Goal: Task Accomplishment & Management: Use online tool/utility

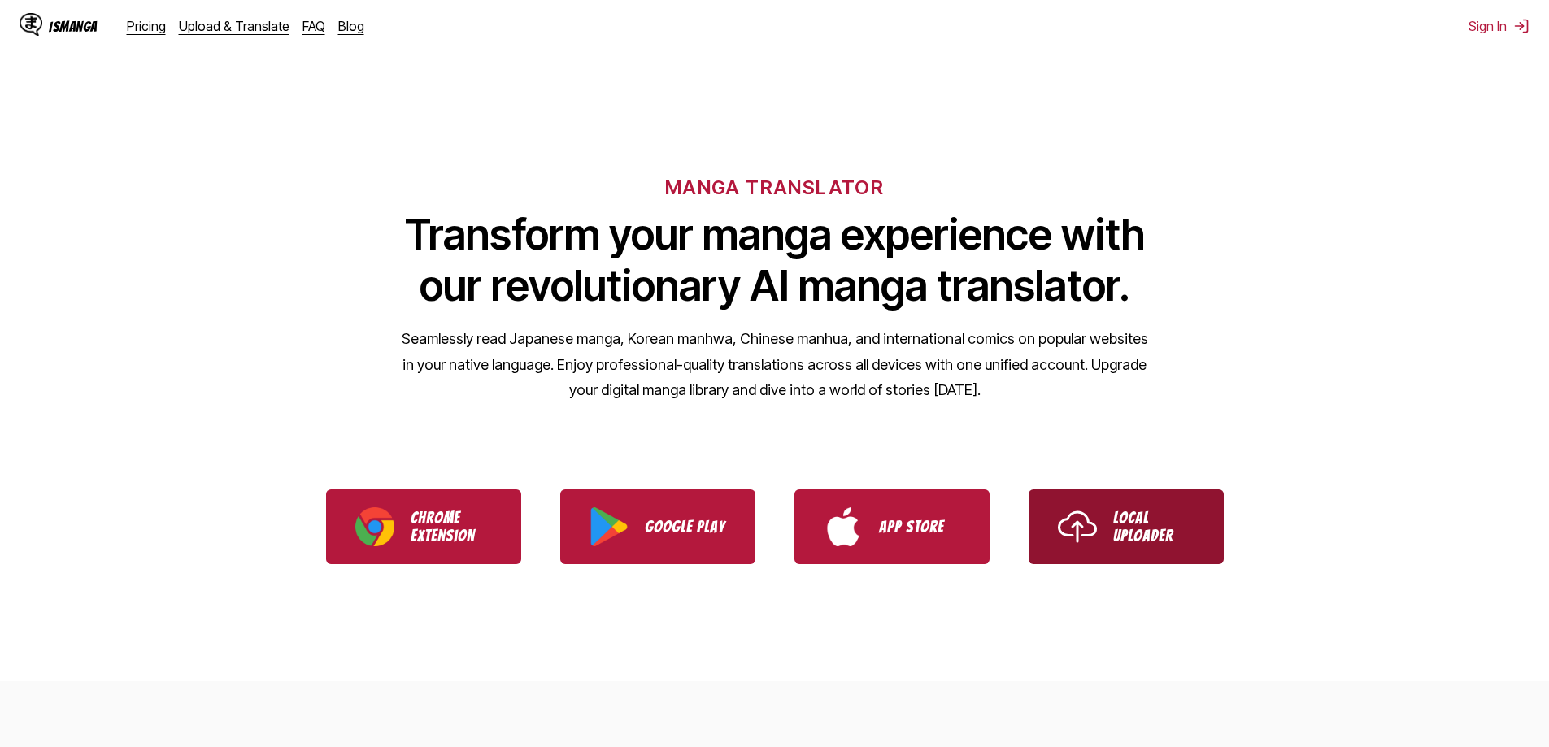
click at [1185, 520] on p "Local Uploader" at bounding box center [1153, 527] width 81 height 36
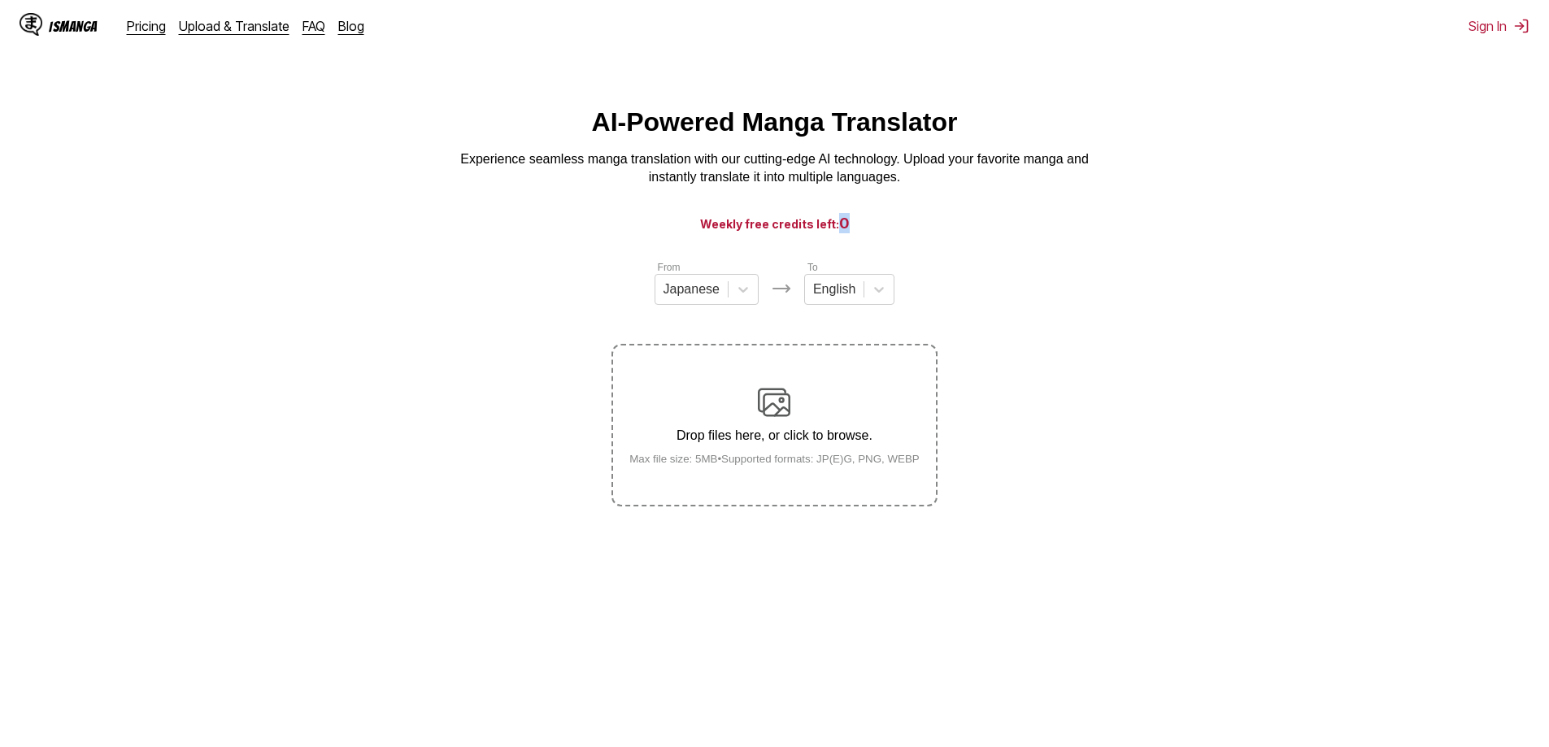
drag, startPoint x: 835, startPoint y: 229, endPoint x: 912, endPoint y: 228, distance: 77.2
click at [909, 228] on h3 "Weekly free credits left: 0" at bounding box center [774, 223] width 1470 height 20
click at [887, 232] on h3 "Weekly free credits left: 0" at bounding box center [774, 223] width 1470 height 20
drag, startPoint x: 842, startPoint y: 231, endPoint x: 869, endPoint y: 232, distance: 26.8
click at [869, 232] on h3 "Weekly free credits left: 0" at bounding box center [774, 223] width 1470 height 20
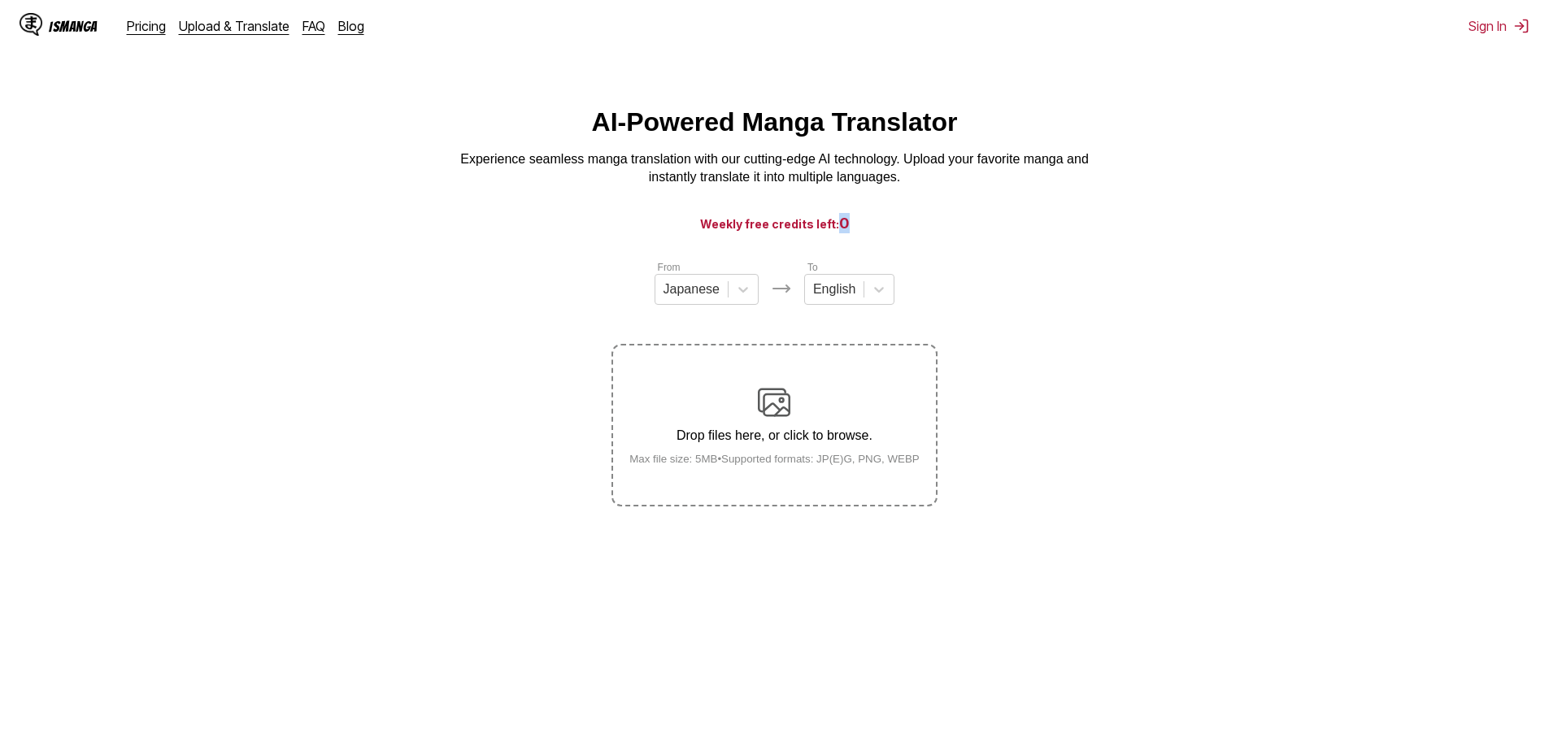
drag, startPoint x: 833, startPoint y: 225, endPoint x: 888, endPoint y: 231, distance: 54.8
click at [886, 230] on h3 "Weekly free credits left: 0" at bounding box center [774, 223] width 1470 height 20
click at [844, 216] on main "AI-Powered Manga Translator Experience seamless manga translation with our cutt…" at bounding box center [774, 443] width 1549 height 672
click at [815, 228] on h3 "Weekly free credits left: 0" at bounding box center [774, 223] width 1470 height 20
drag, startPoint x: 842, startPoint y: 230, endPoint x: 907, endPoint y: 232, distance: 65.1
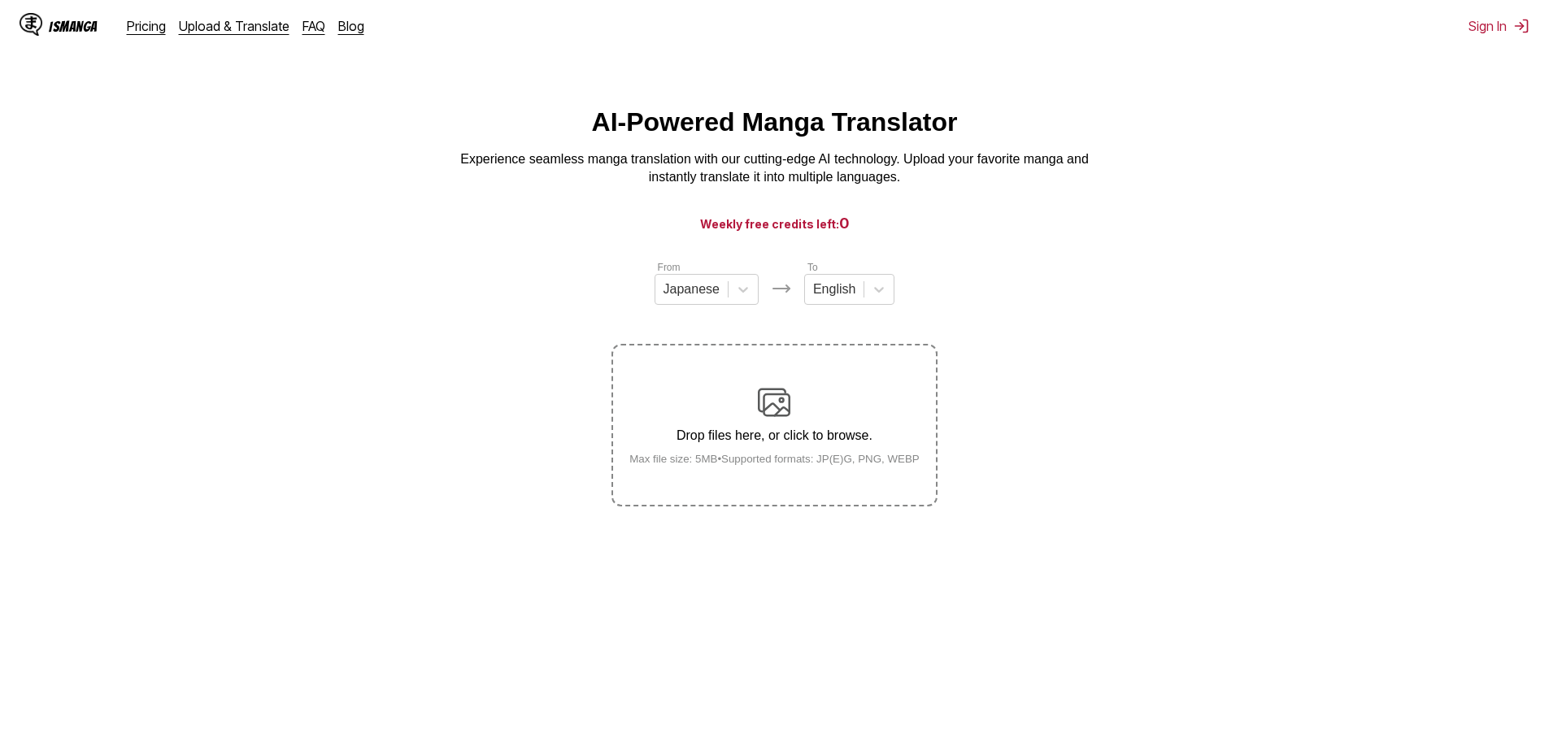
click at [903, 232] on h3 "Weekly free credits left: 0" at bounding box center [774, 223] width 1470 height 20
click at [861, 231] on h3 "Weekly free credits left: 0" at bounding box center [774, 223] width 1470 height 20
drag, startPoint x: 834, startPoint y: 228, endPoint x: 918, endPoint y: 232, distance: 83.8
click at [918, 232] on h3 "Weekly free credits left: 0" at bounding box center [774, 223] width 1470 height 20
click at [983, 233] on h3 "Weekly free credits left: 0" at bounding box center [774, 223] width 1470 height 20
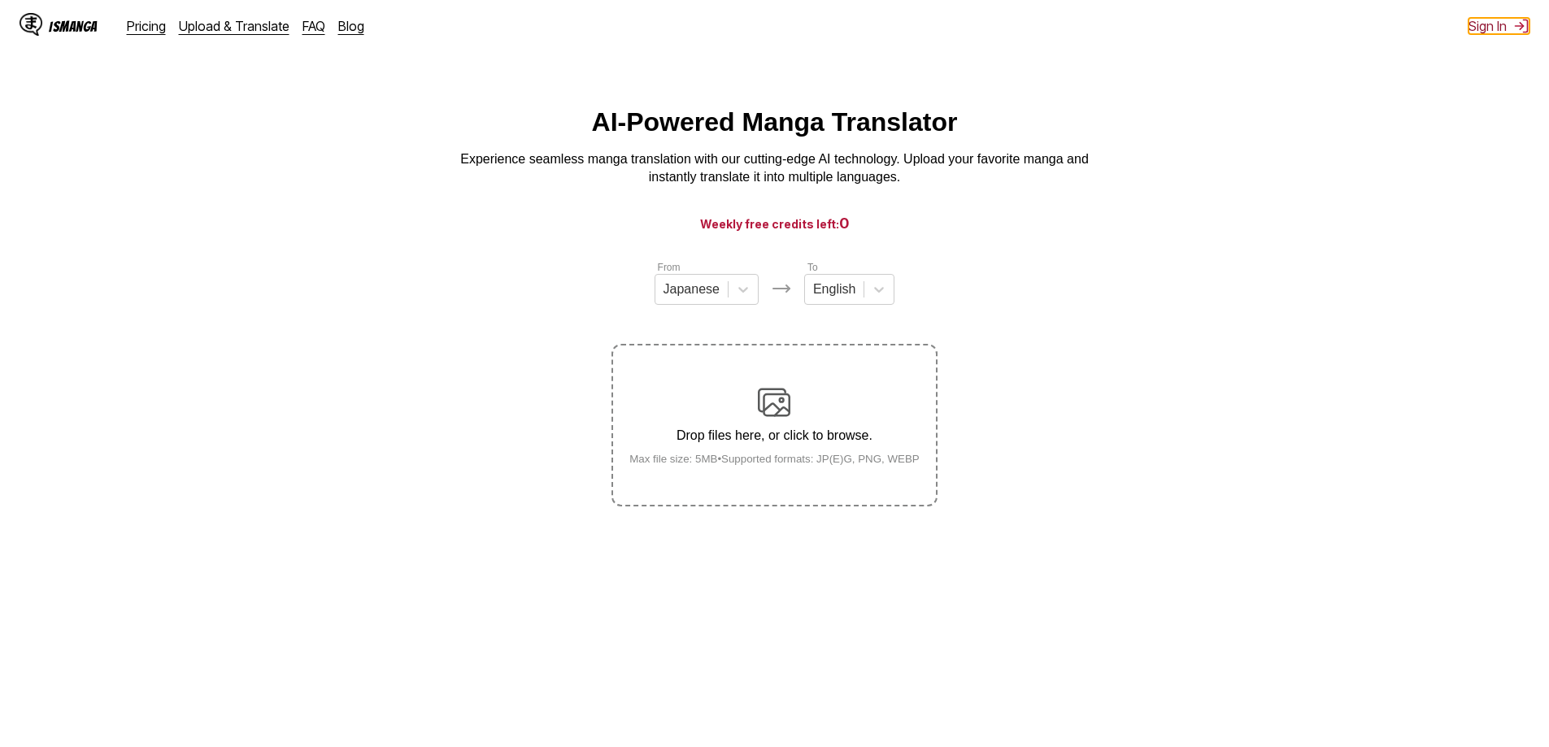
click at [1514, 26] on img at bounding box center [1521, 26] width 16 height 16
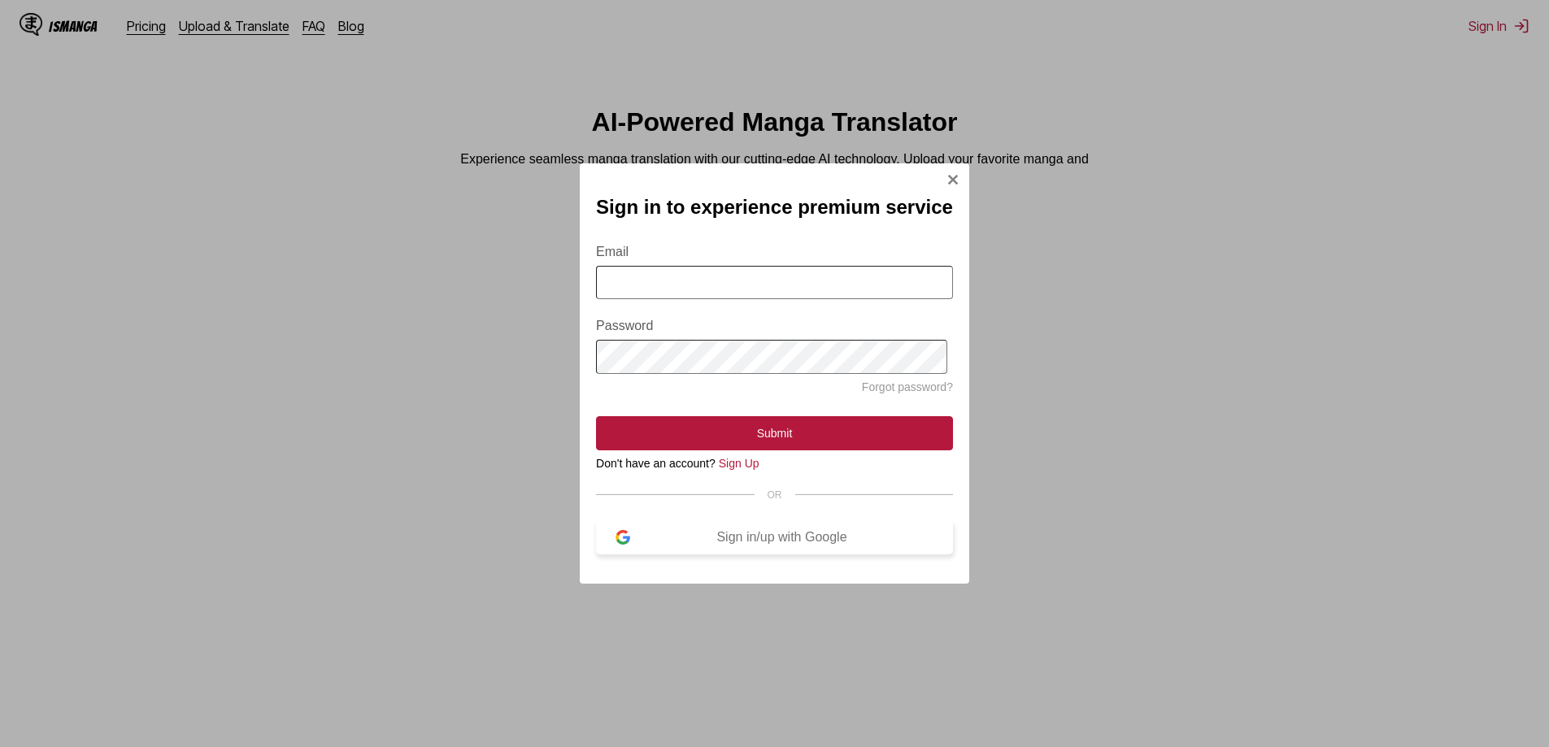
click at [907, 545] on div "Sign in/up with Google" at bounding box center [781, 537] width 303 height 15
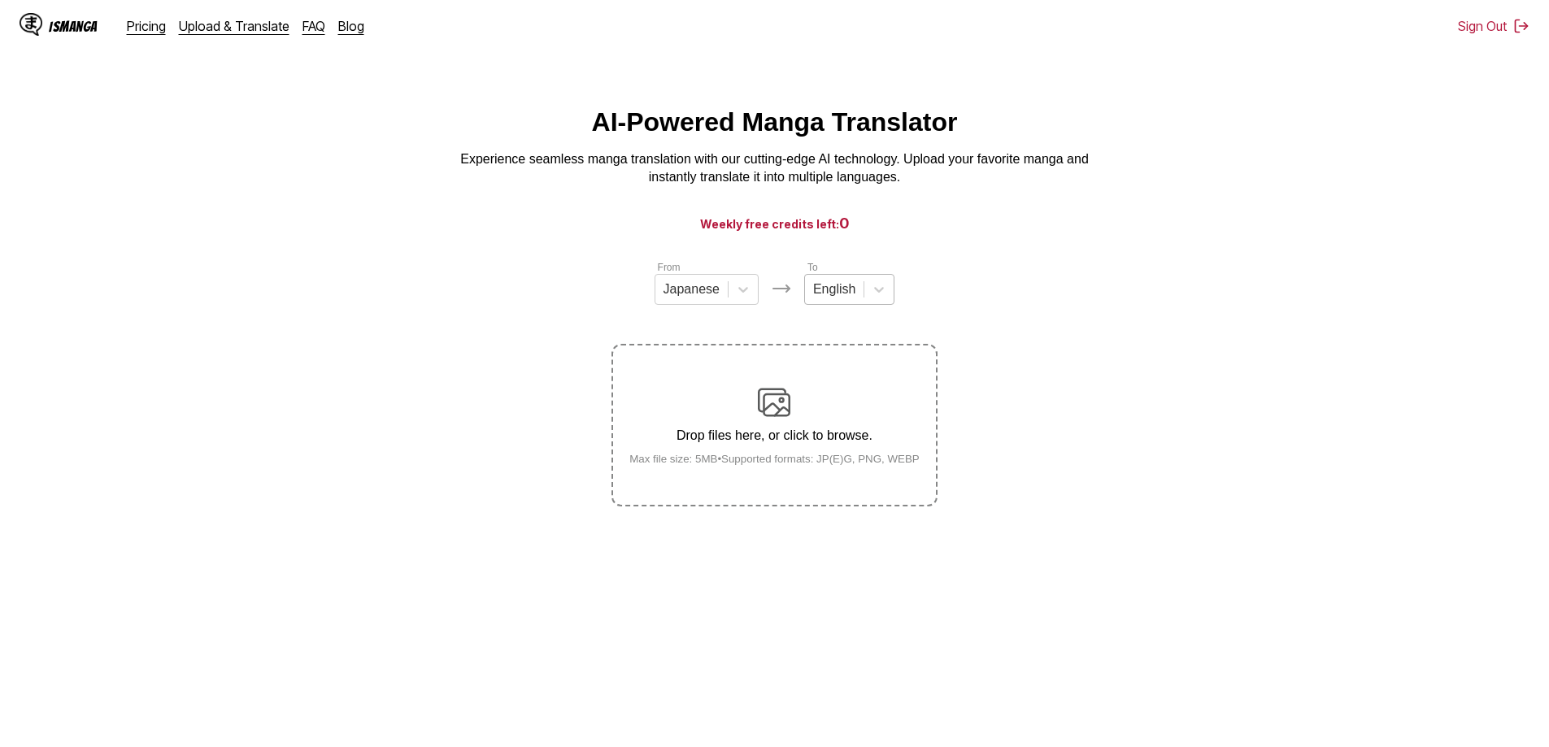
click at [855, 294] on div "English" at bounding box center [834, 289] width 59 height 24
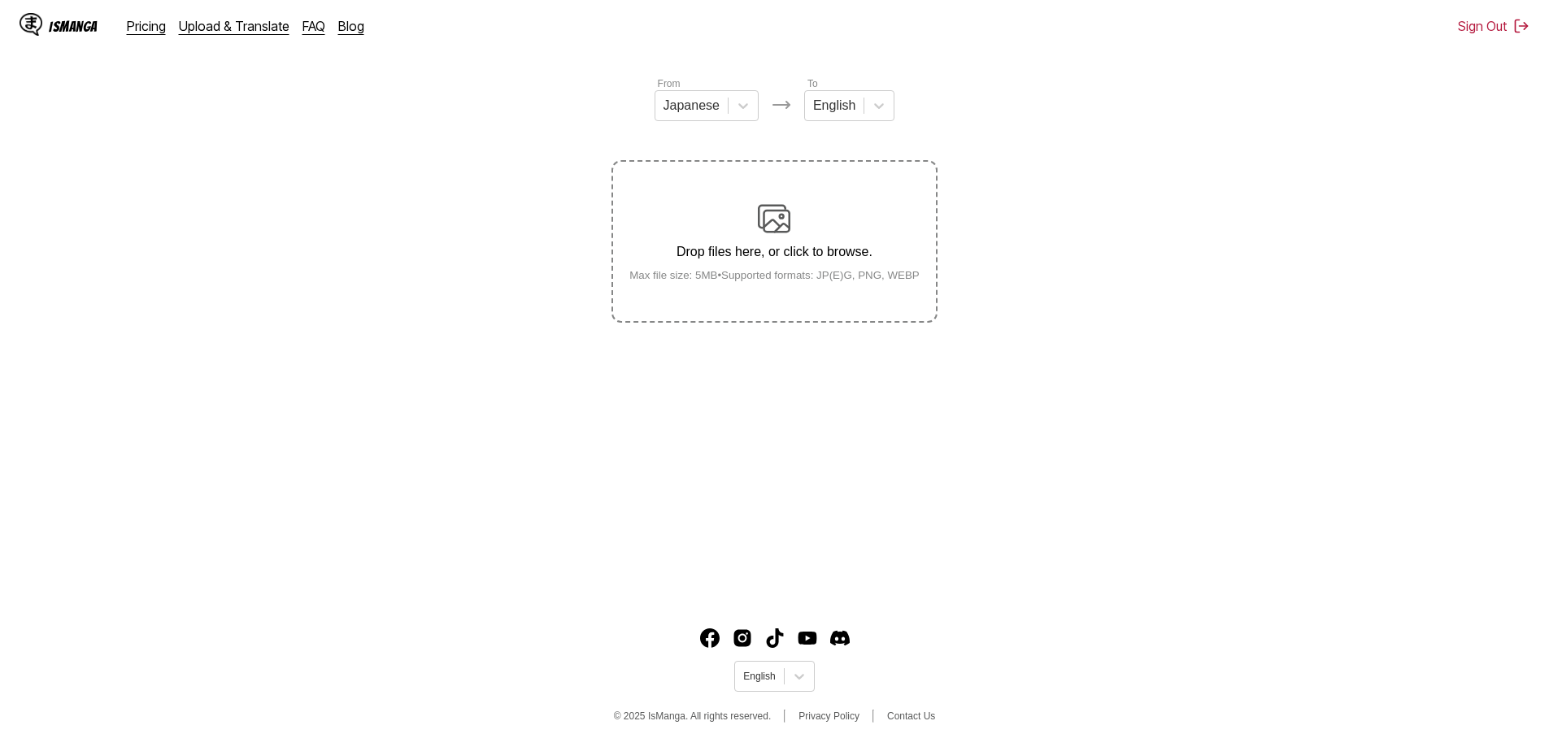
click at [758, 116] on div "From Japanese To English" at bounding box center [773, 99] width 325 height 46
click at [745, 114] on icon at bounding box center [743, 106] width 16 height 16
drag, startPoint x: 714, startPoint y: 152, endPoint x: 723, endPoint y: 326, distance: 174.2
click at [718, 328] on main "AI-Powered Manga Translator Experience seamless manga translation with our cutt…" at bounding box center [774, 260] width 1549 height 672
click at [873, 114] on icon at bounding box center [879, 106] width 16 height 16
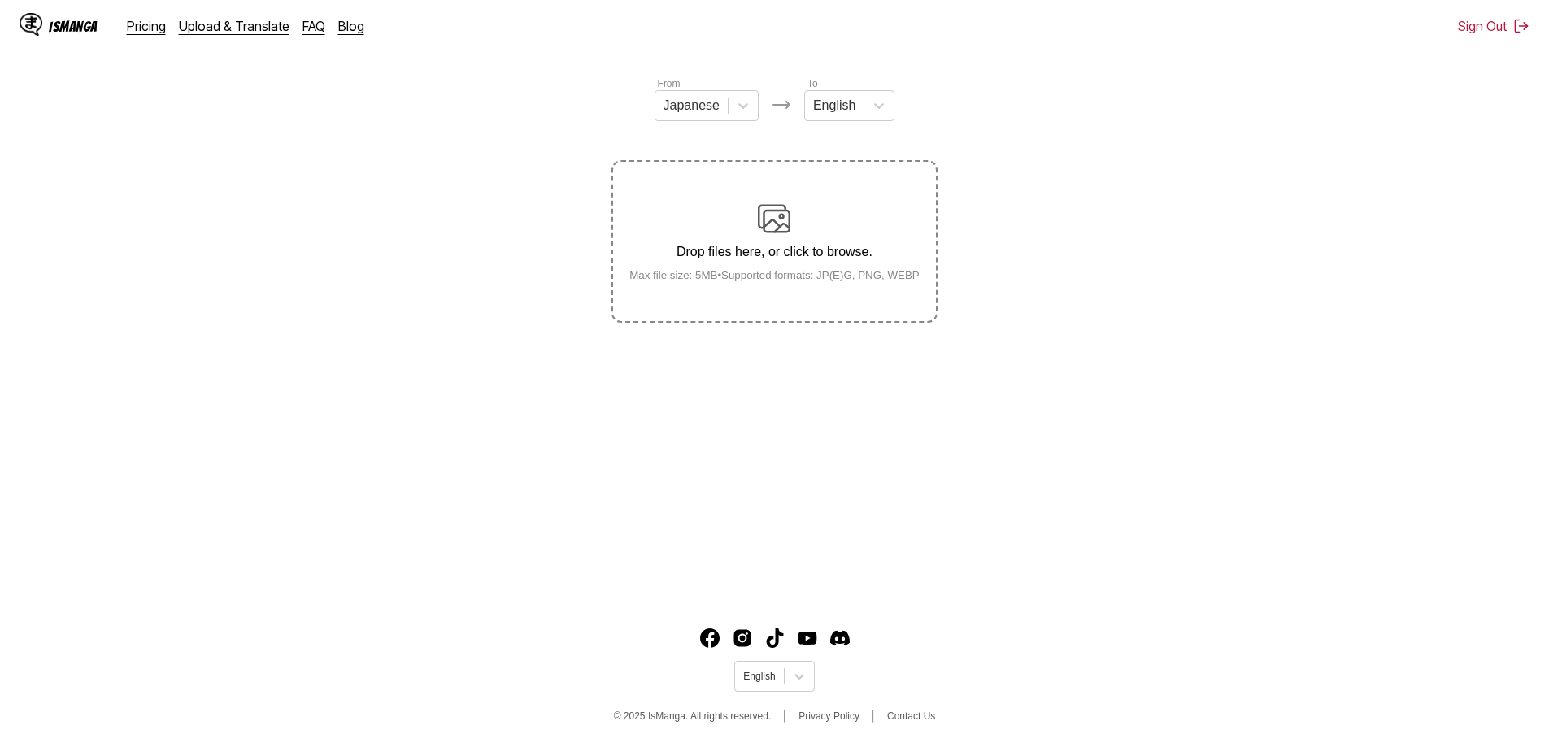
click at [1197, 167] on section "From Japanese To English Drop files here, or click to browse. Max file size: 5M…" at bounding box center [774, 199] width 1523 height 247
click at [797, 670] on icon at bounding box center [799, 676] width 16 height 16
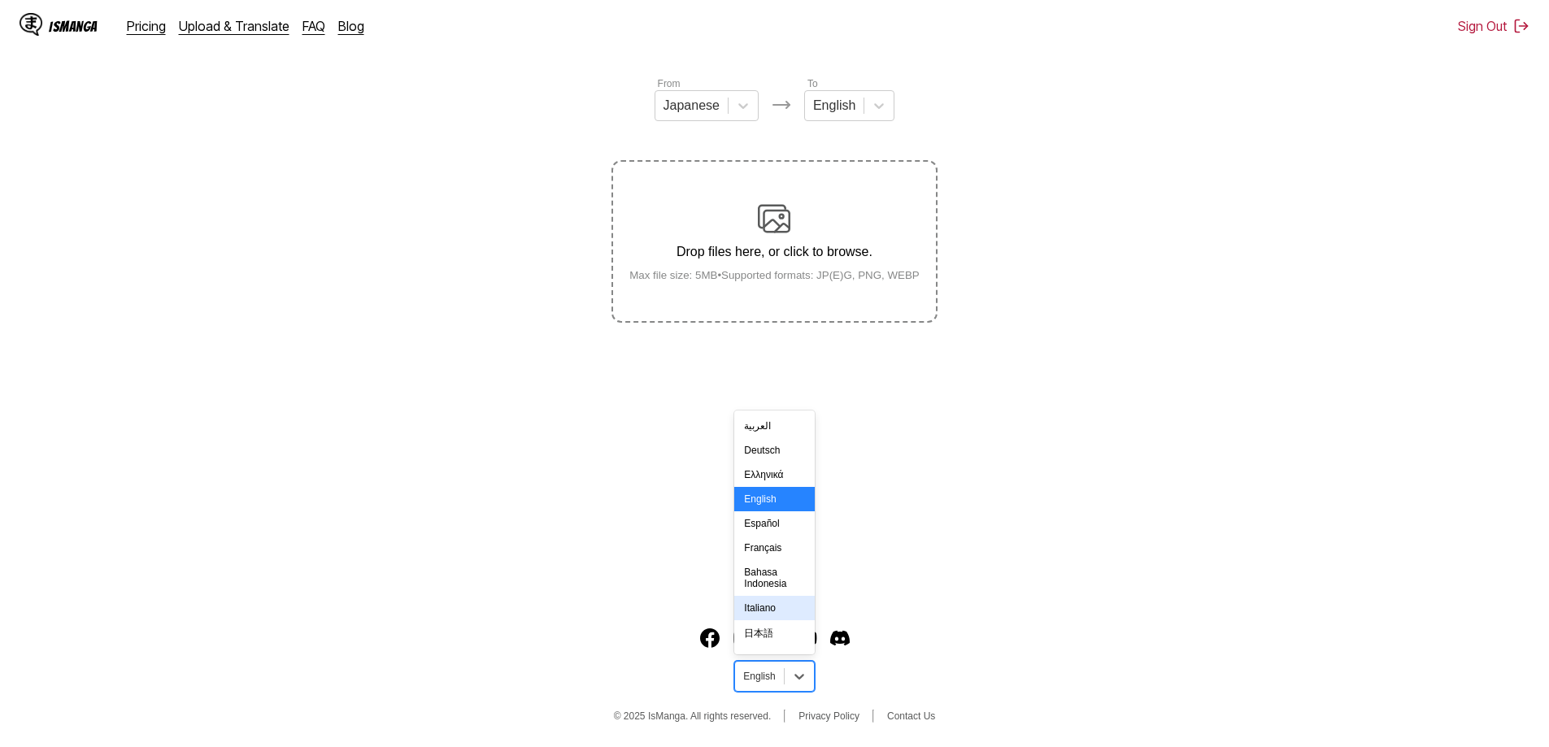
scroll to position [244, 0]
click at [780, 430] on div "한국어" at bounding box center [774, 416] width 80 height 27
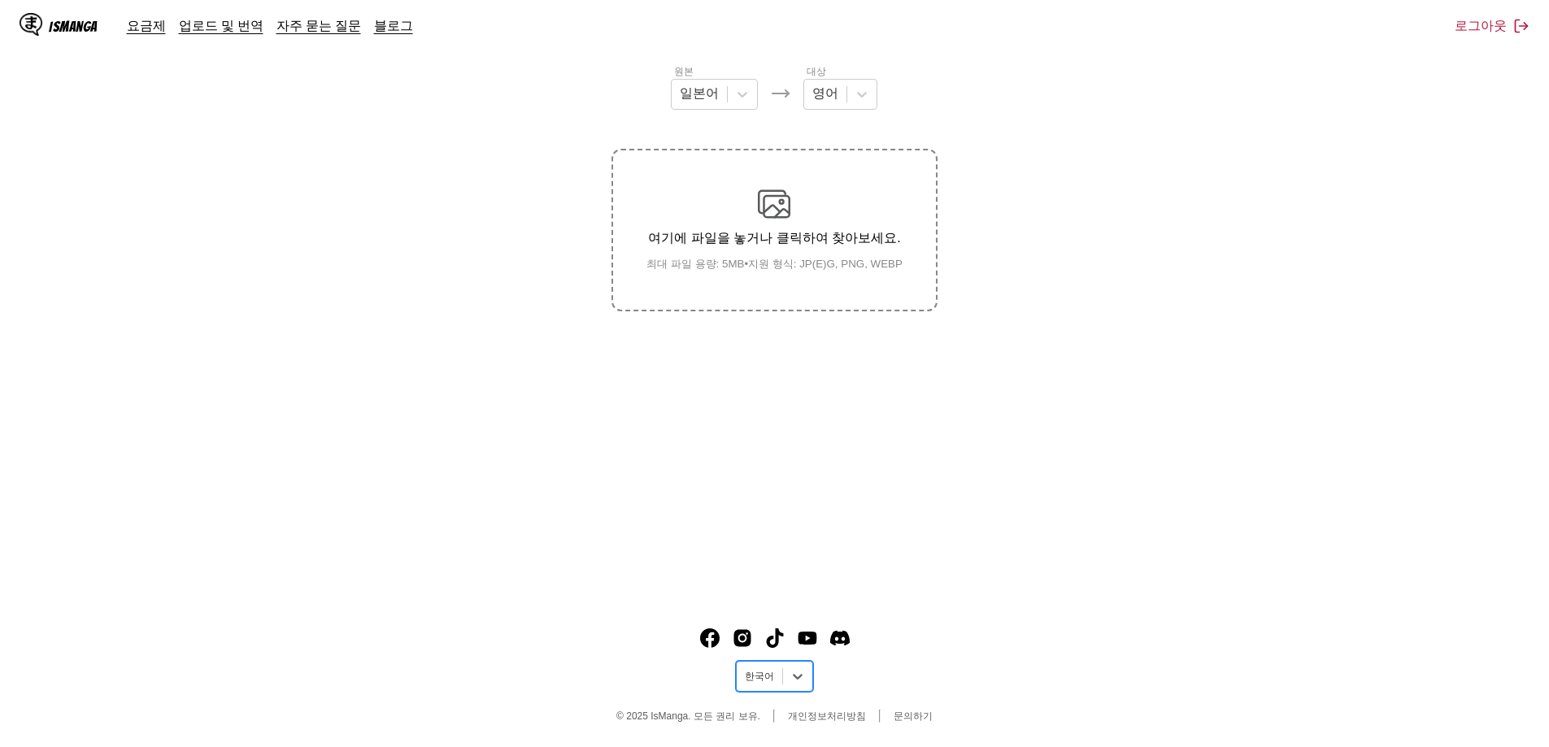
click at [1070, 426] on main "AI 만화 번역기 최첨단 AI 기술로 원활한 만화 번역을 경험해 보세요. 좋아하는 만화를 업로드하고 여러 언어로 즉시 번역하세요. 주간 무료 …" at bounding box center [774, 260] width 1549 height 672
click at [866, 89] on icon at bounding box center [862, 94] width 16 height 16
click at [831, 95] on div at bounding box center [825, 94] width 26 height 18
drag, startPoint x: 815, startPoint y: 99, endPoint x: 836, endPoint y: 99, distance: 20.3
click at [836, 99] on div at bounding box center [825, 94] width 26 height 18
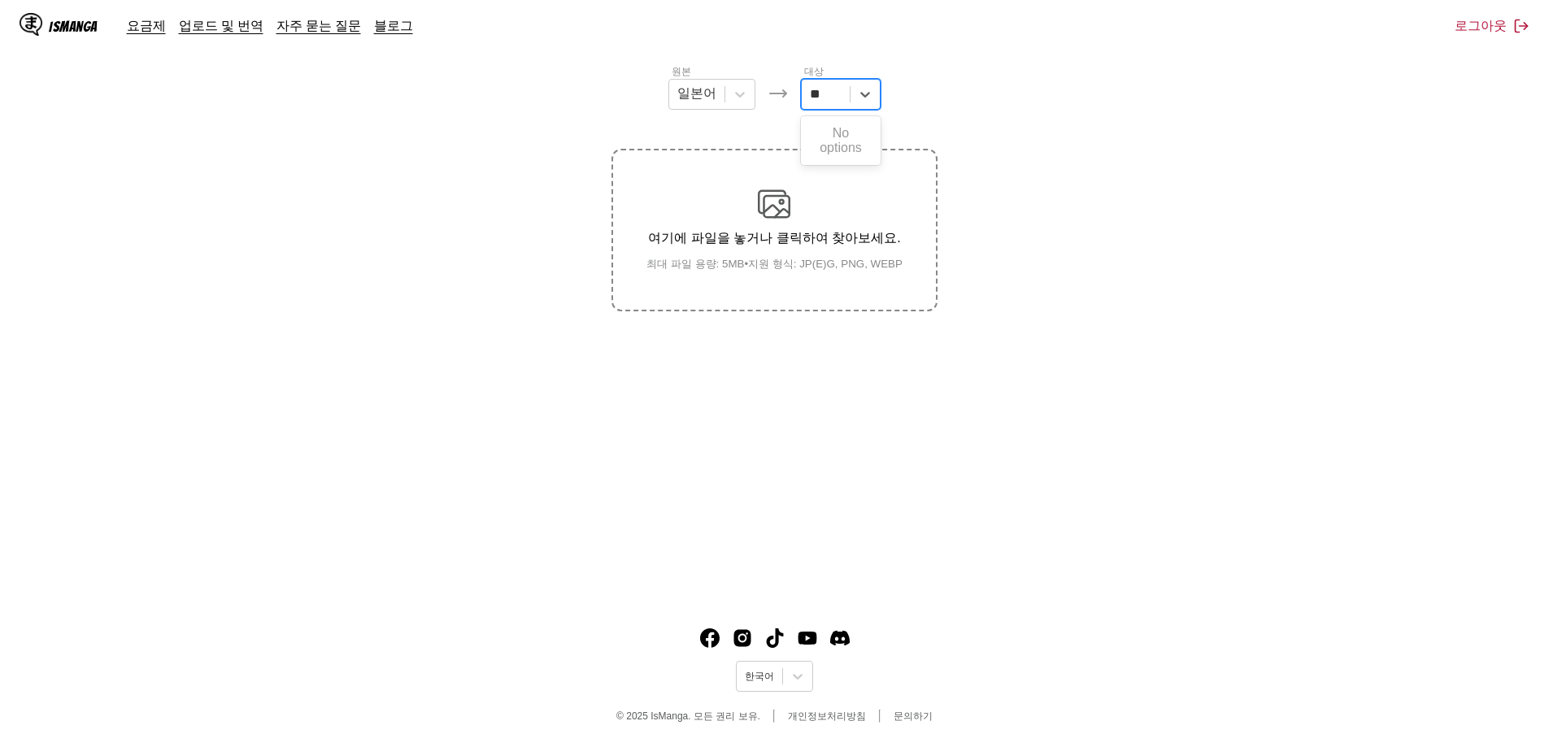
type input "*"
click at [833, 102] on input "******" at bounding box center [825, 94] width 43 height 15
type input "******"
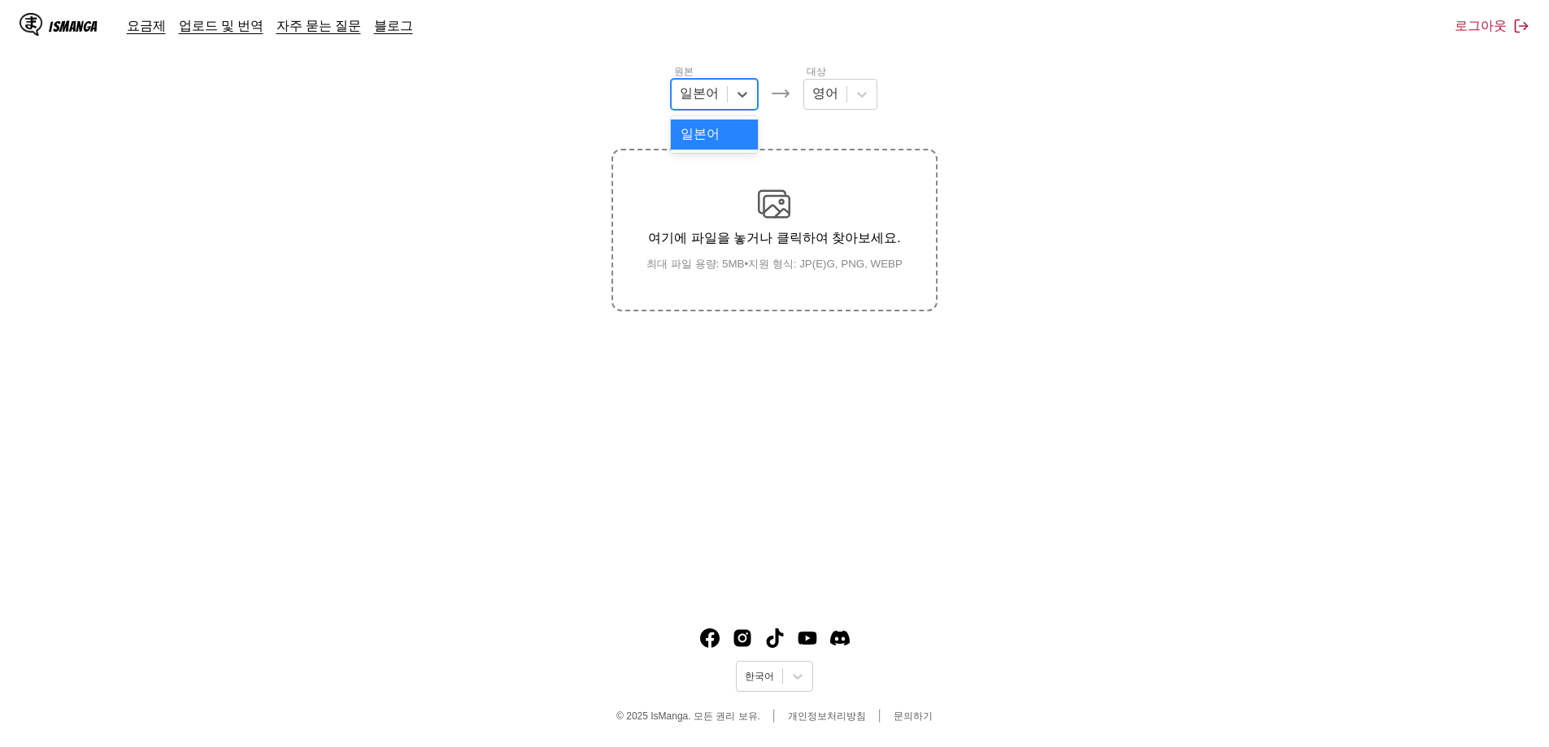
click at [707, 101] on div at bounding box center [699, 94] width 39 height 18
click at [1036, 110] on section "원본 일본어 대상 영어 여기에 파일을 놓거나 클릭하여 찾아보세요. 최대 파일 용량: 5MB • 지원 형식: JP(E)G, PNG, WEBP" at bounding box center [774, 187] width 1523 height 248
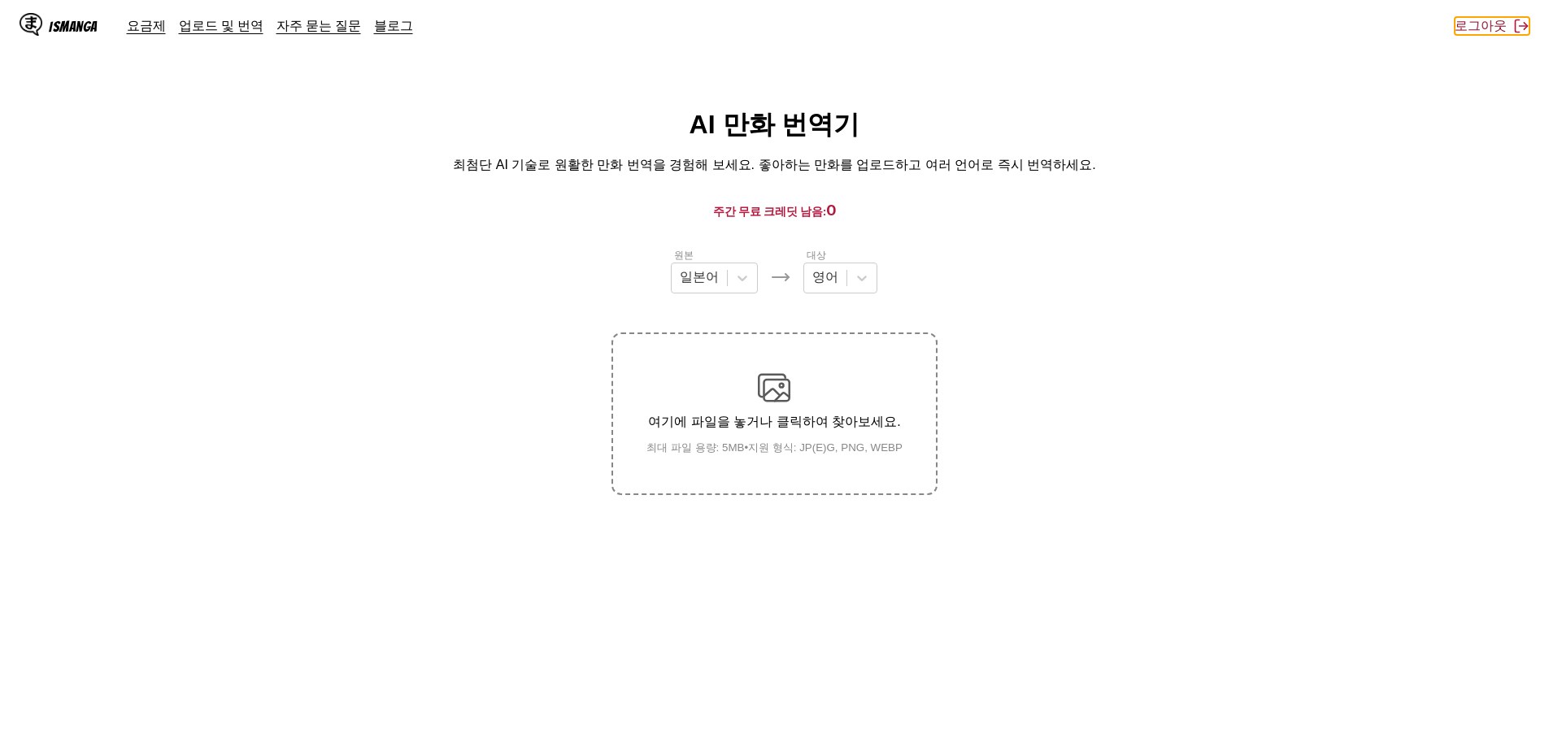
click at [1487, 25] on button "로그아웃" at bounding box center [1491, 26] width 75 height 18
